Goal: Task Accomplishment & Management: Complete application form

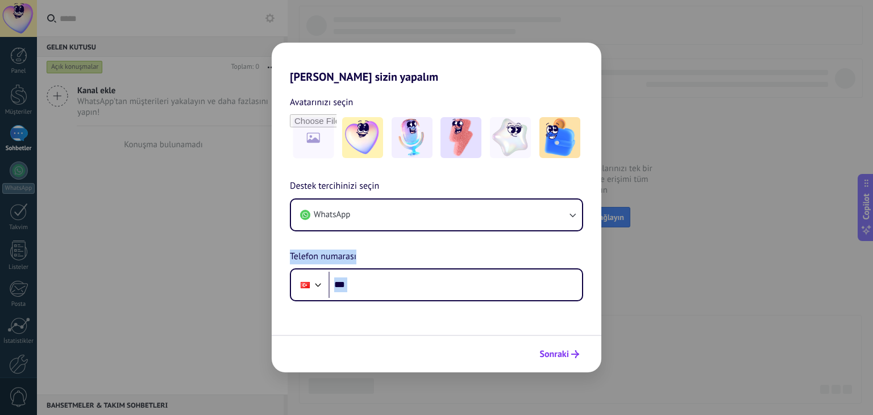
drag, startPoint x: 556, startPoint y: 377, endPoint x: 547, endPoint y: 352, distance: 26.4
click at [547, 352] on div "[PERSON_NAME] sizin yapalım Avatarınızı seçin Destek tercihinizi seçin WhatsApp…" at bounding box center [436, 207] width 873 height 415
click at [547, 352] on span "Sonraki" at bounding box center [554, 354] width 30 height 8
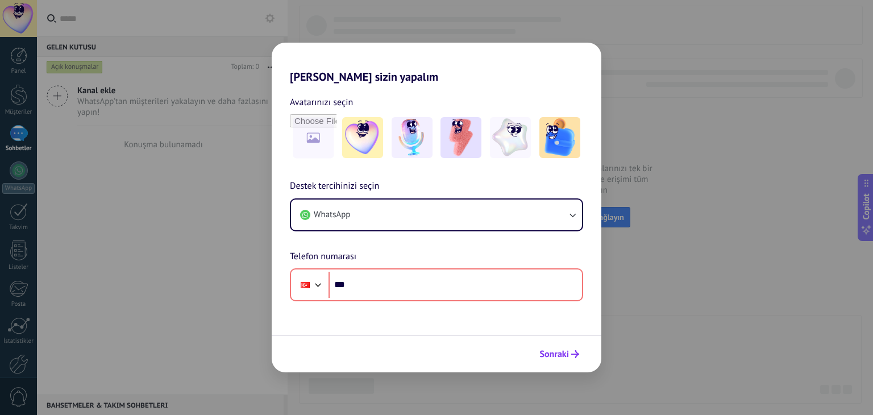
click at [547, 352] on span "Sonraki" at bounding box center [554, 354] width 30 height 8
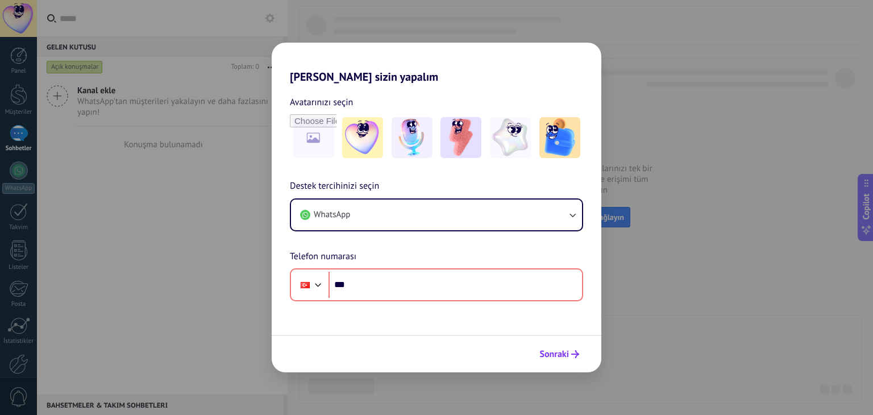
click at [547, 352] on span "Sonraki" at bounding box center [554, 354] width 30 height 8
click at [593, 55] on h2 "[PERSON_NAME] sizin yapalım" at bounding box center [437, 63] width 330 height 41
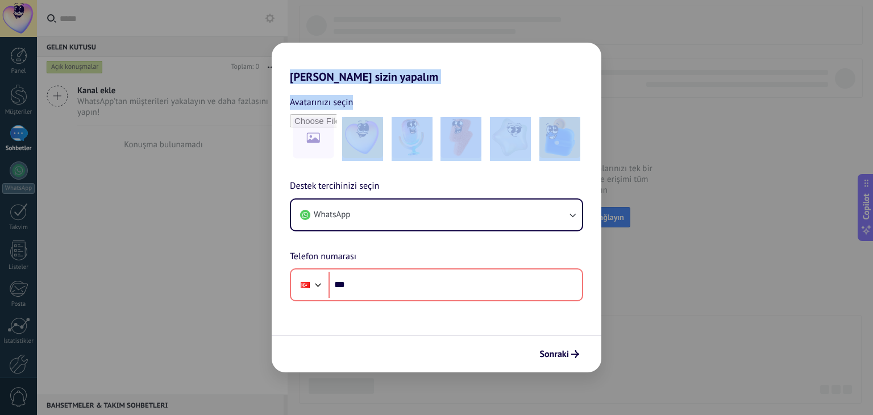
drag, startPoint x: 593, startPoint y: 55, endPoint x: 668, endPoint y: 282, distance: 238.8
click at [668, 282] on div "[PERSON_NAME] sizin yapalım Avatarınızı seçin Destek tercihinizi seçin WhatsApp…" at bounding box center [436, 207] width 873 height 415
click at [143, 281] on div "[PERSON_NAME] sizin yapalım Avatarınızı seçin Destek tercihinizi seçin WhatsApp…" at bounding box center [436, 207] width 873 height 415
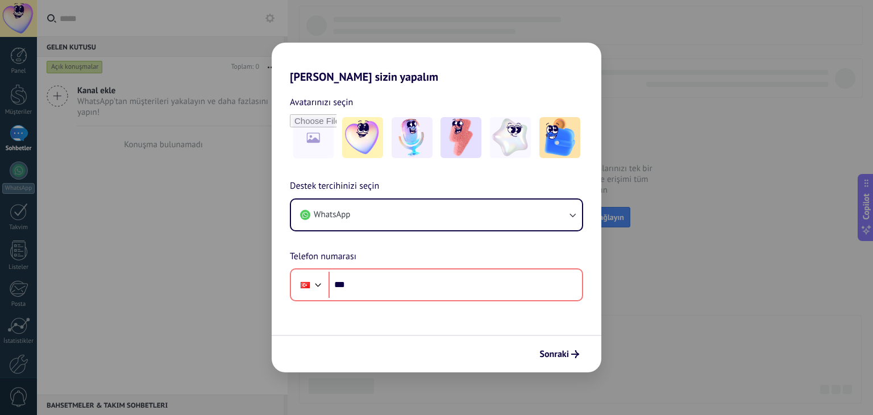
click at [143, 281] on div "[PERSON_NAME] sizin yapalım Avatarınızı seçin Destek tercihinizi seçin WhatsApp…" at bounding box center [436, 207] width 873 height 415
